Goal: Book appointment/travel/reservation

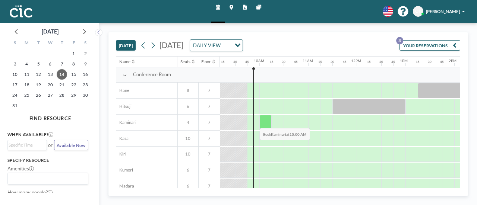
scroll to position [0, 461]
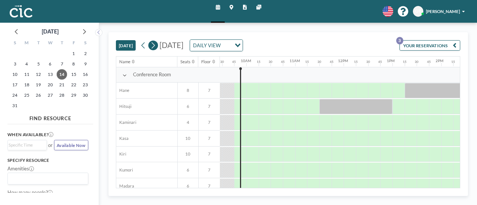
click at [153, 43] on icon at bounding box center [153, 45] width 6 height 9
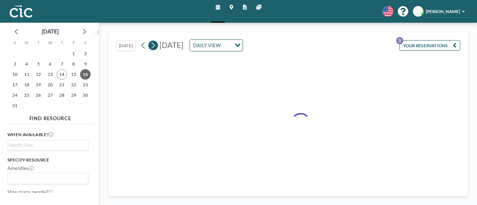
click at [153, 43] on icon at bounding box center [153, 45] width 6 height 9
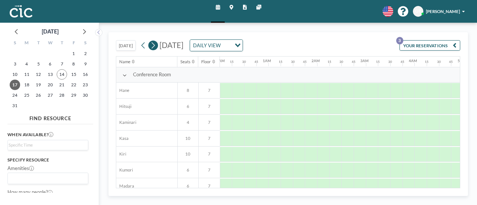
click at [153, 43] on icon at bounding box center [153, 45] width 6 height 9
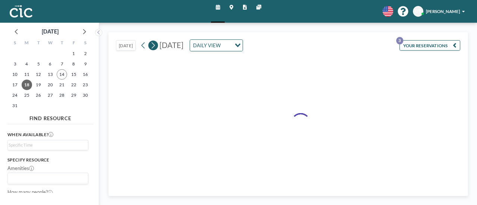
click at [153, 43] on icon at bounding box center [153, 45] width 6 height 9
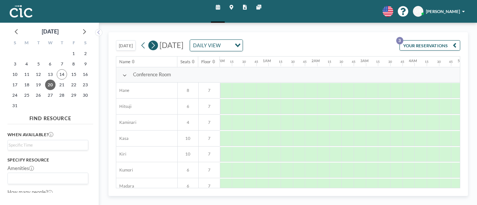
click at [153, 43] on icon at bounding box center [153, 45] width 6 height 9
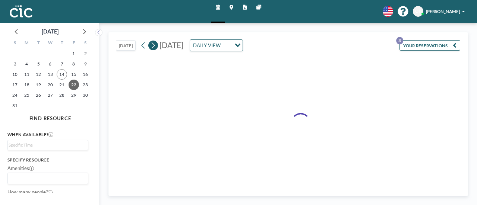
click at [153, 43] on icon at bounding box center [153, 45] width 6 height 9
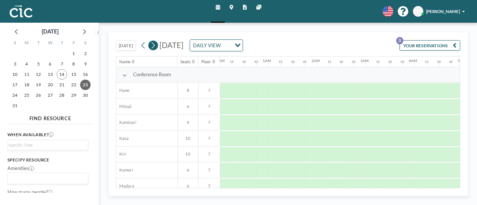
click at [153, 43] on icon at bounding box center [153, 45] width 6 height 9
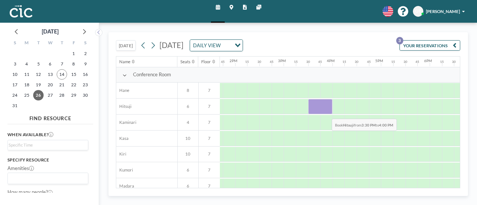
drag, startPoint x: 315, startPoint y: 111, endPoint x: 326, endPoint y: 113, distance: 11.7
click at [326, 113] on div at bounding box center [320, 106] width 24 height 15
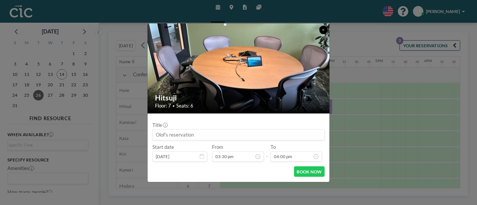
click at [325, 28] on button at bounding box center [324, 30] width 9 height 9
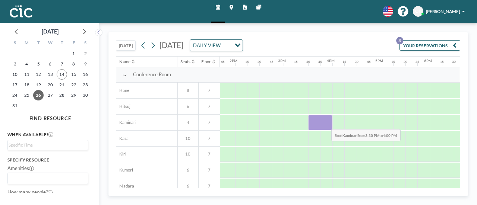
drag, startPoint x: 315, startPoint y: 120, endPoint x: 326, endPoint y: 123, distance: 10.8
click at [326, 123] on div at bounding box center [320, 122] width 24 height 15
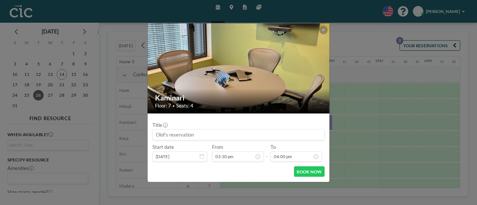
click at [214, 135] on input at bounding box center [239, 135] width 172 height 10
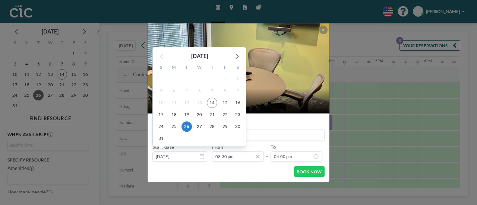
scroll to position [740, 0]
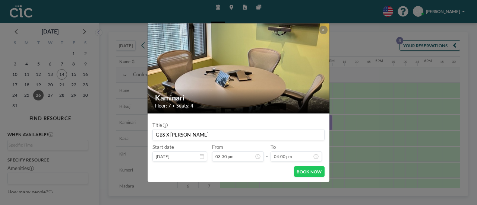
type input "GBS X [PERSON_NAME]"
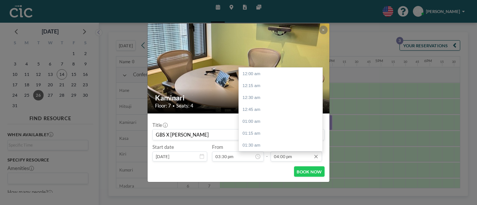
scroll to position [764, 0]
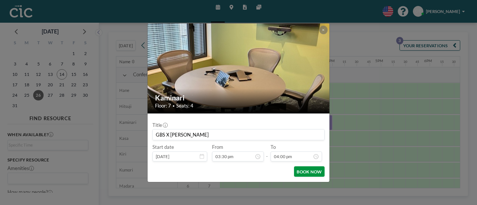
click at [312, 173] on button "BOOK NOW" at bounding box center [309, 172] width 31 height 10
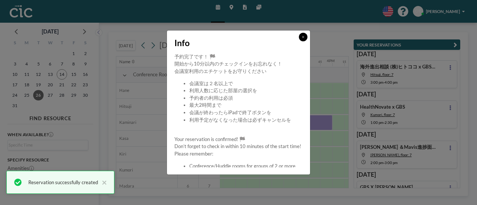
click at [304, 37] on icon at bounding box center [303, 37] width 3 height 4
